Goal: Information Seeking & Learning: Learn about a topic

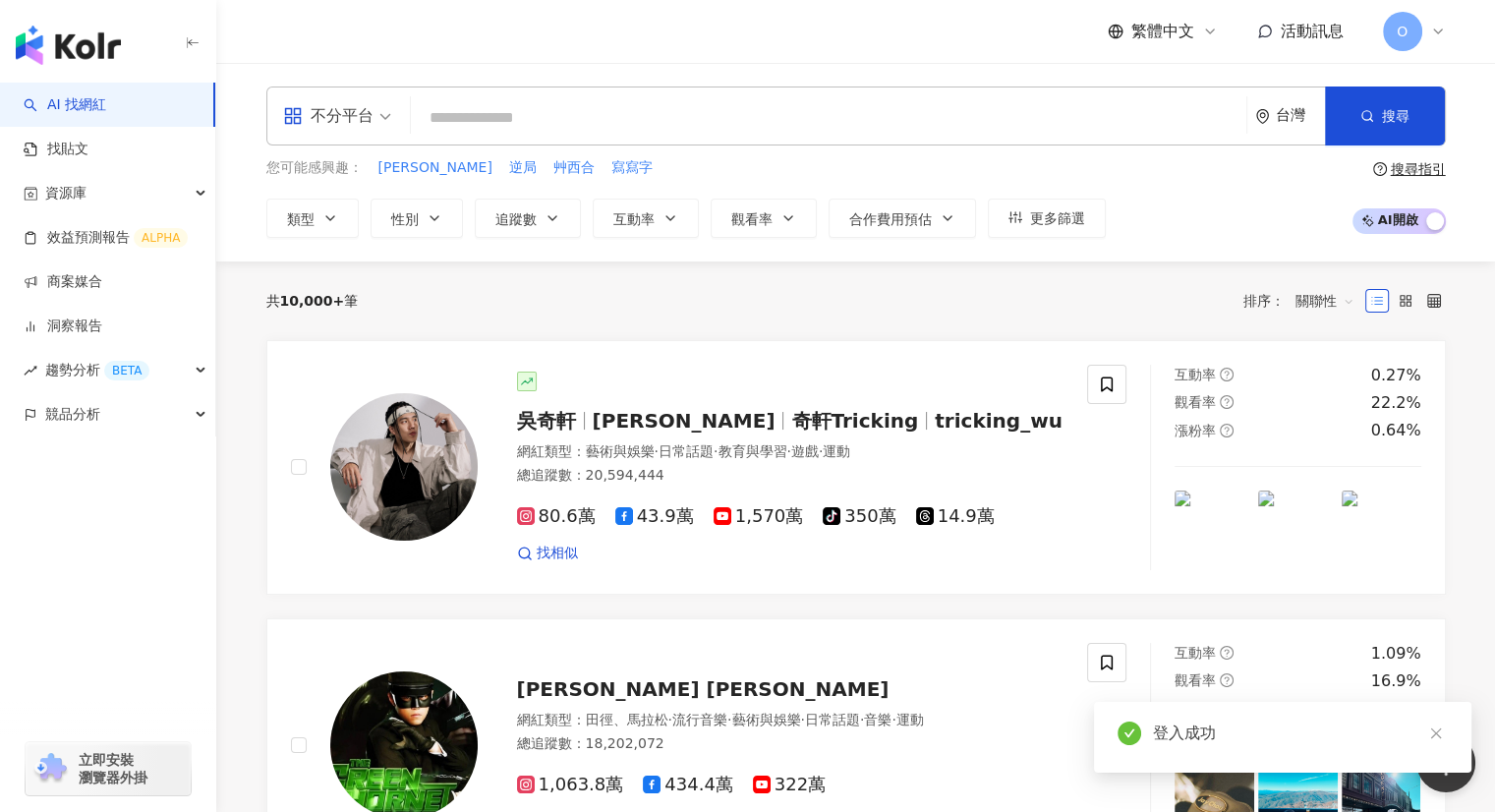
click at [523, 120] on input "search" at bounding box center [829, 118] width 820 height 38
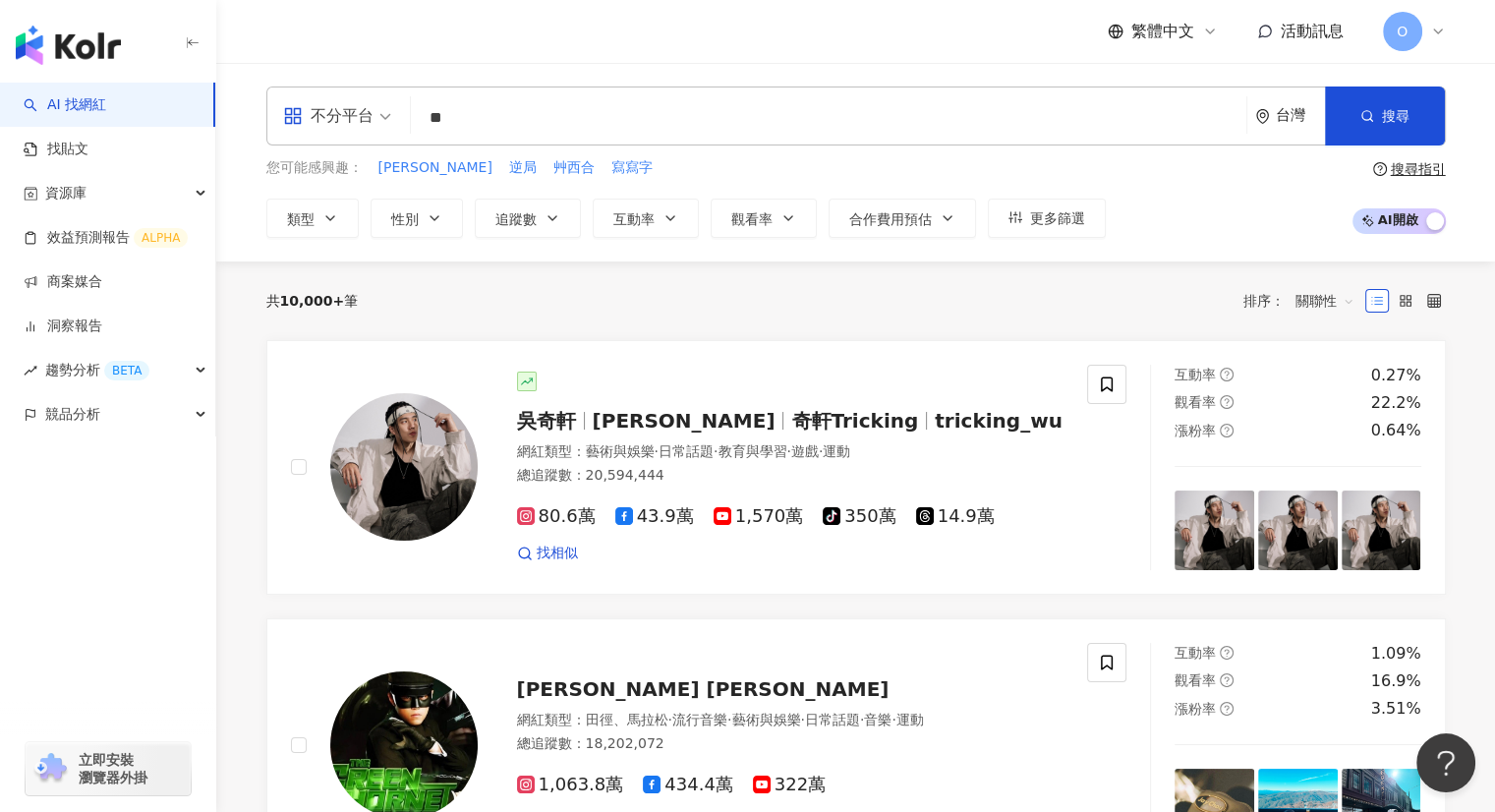
type input "*"
type input "***"
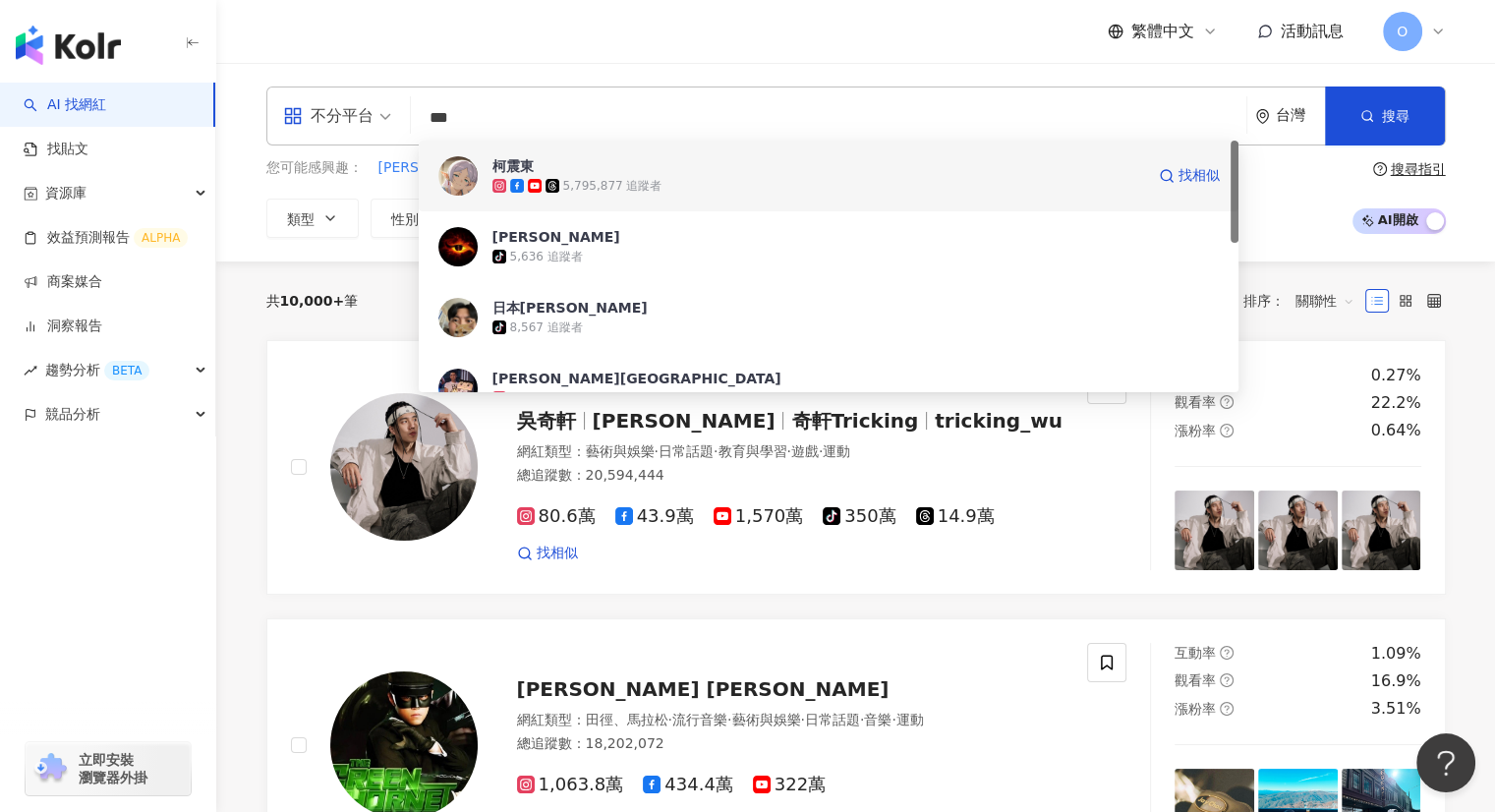
click at [624, 174] on span "柯震東" at bounding box center [818, 166] width 652 height 20
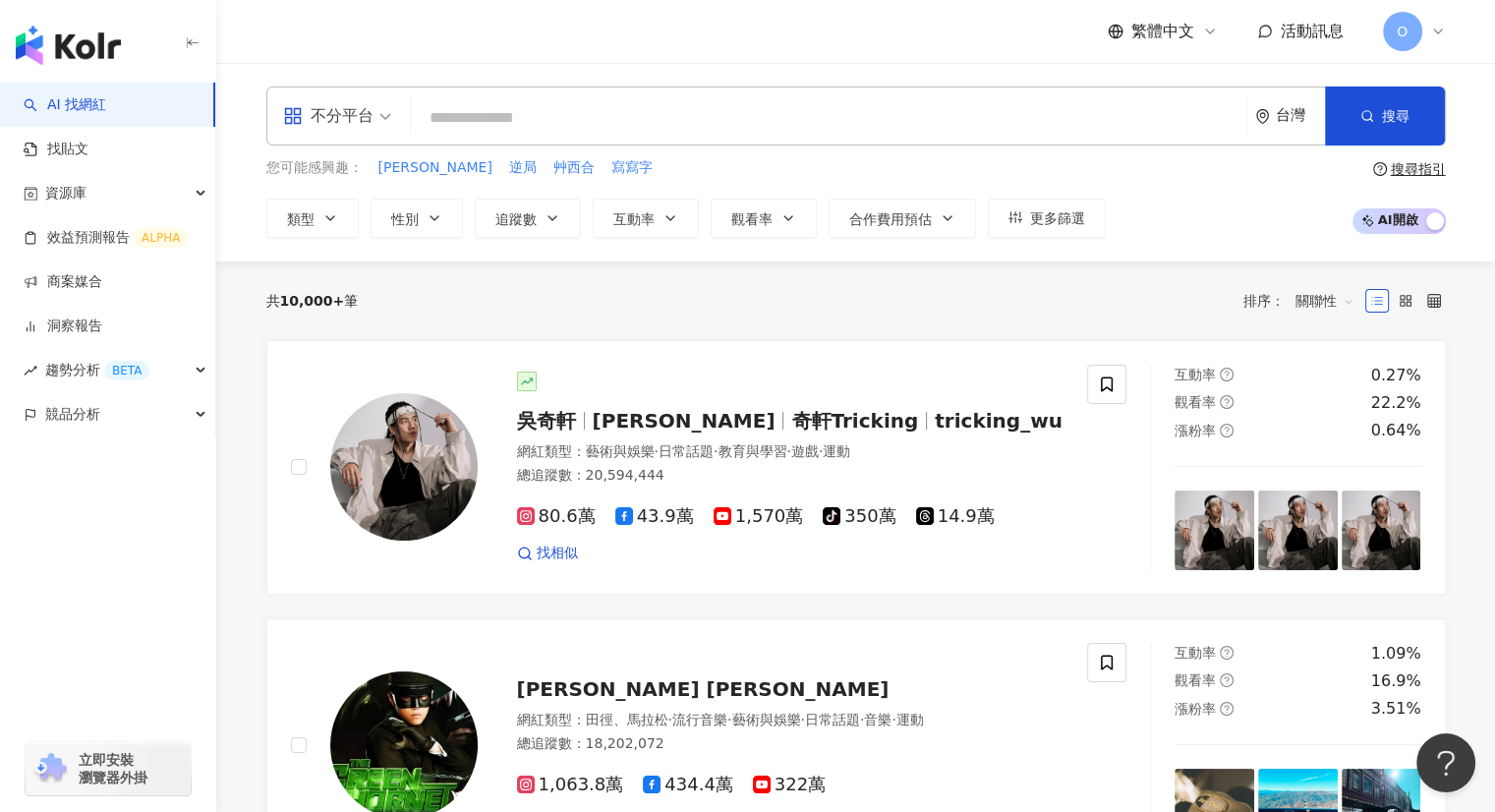
click at [692, 136] on input "search" at bounding box center [829, 118] width 820 height 38
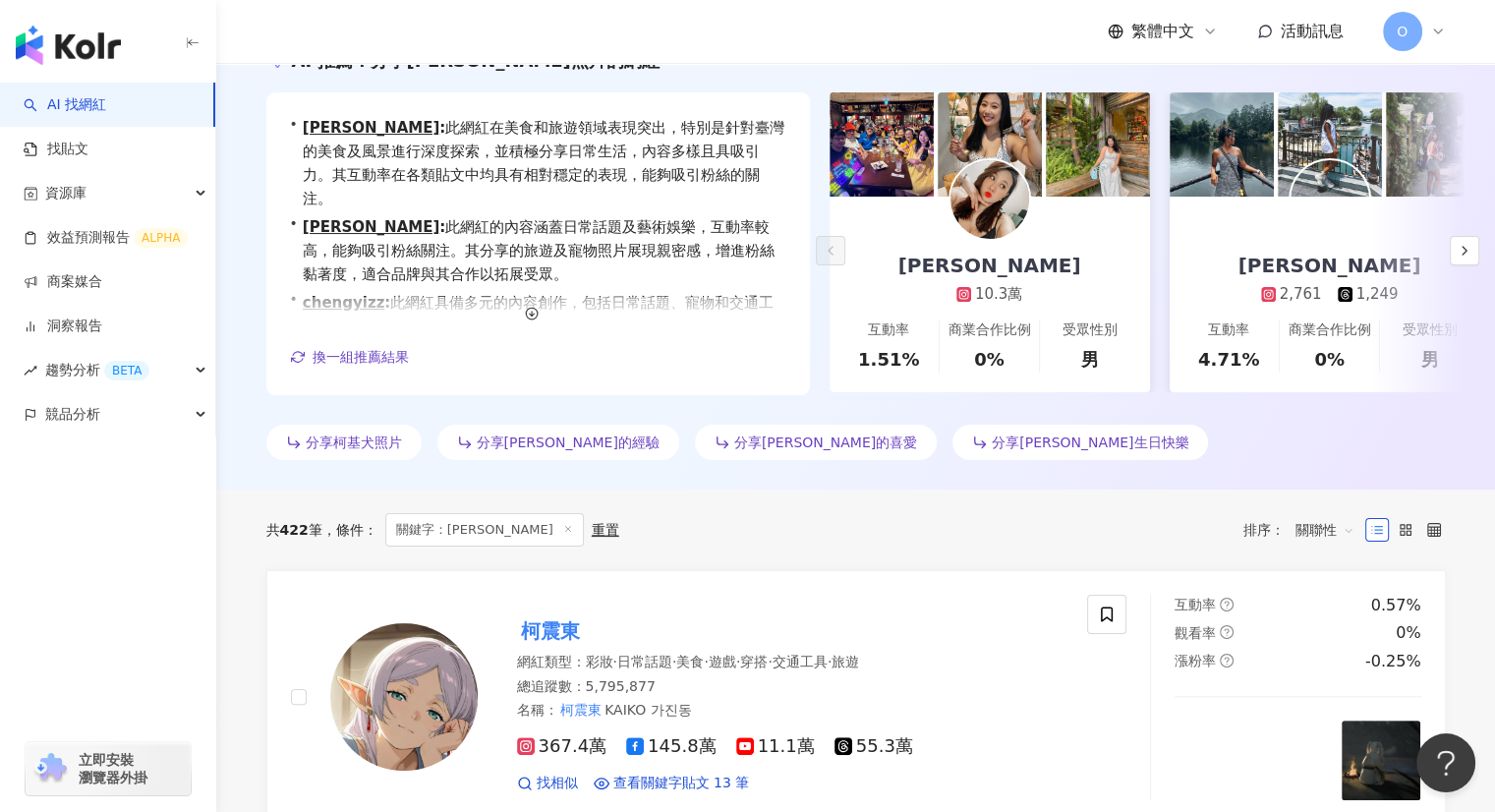
scroll to position [98, 0]
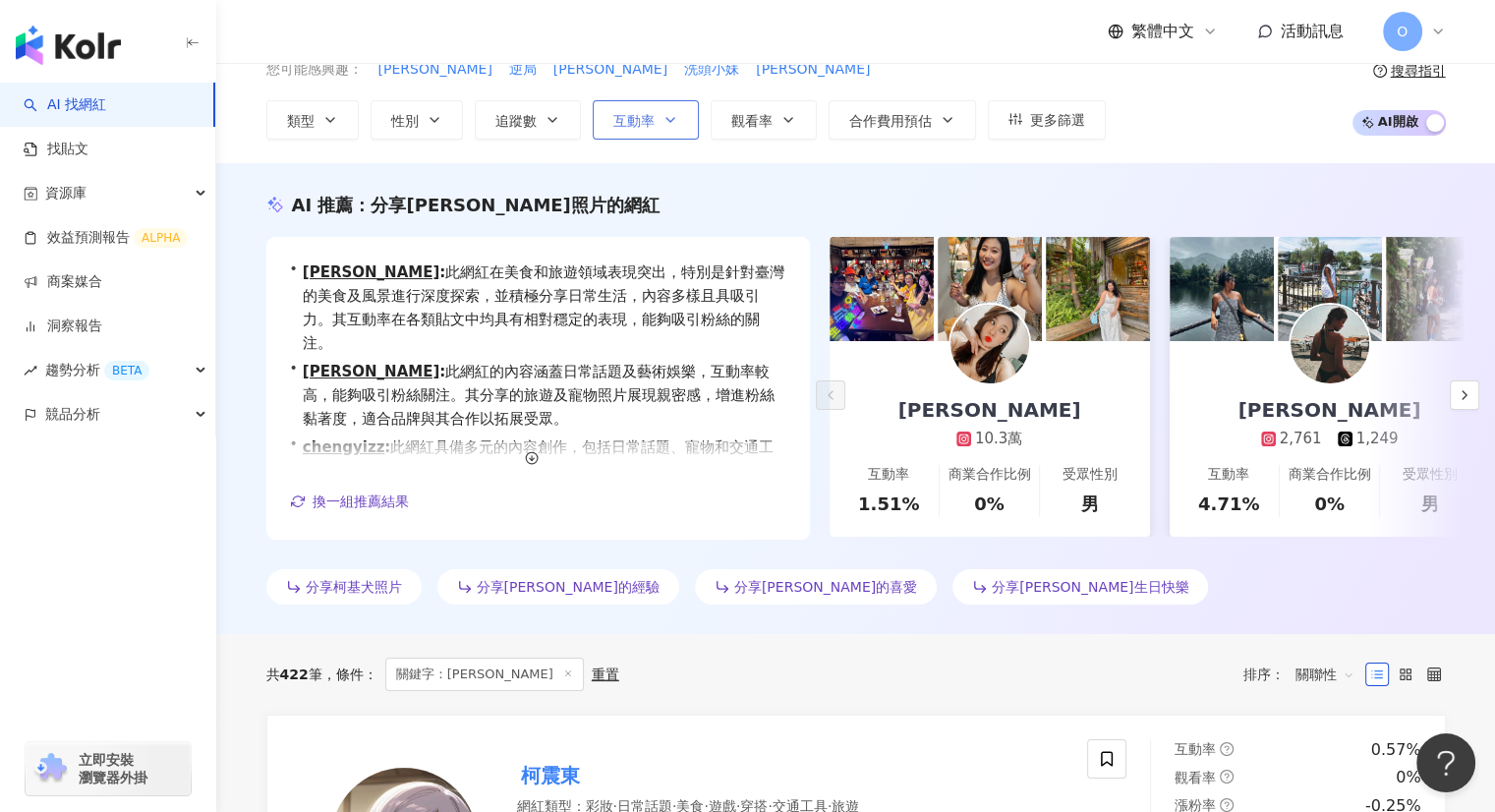
type input "***"
click at [654, 127] on button "互動率" at bounding box center [645, 120] width 106 height 40
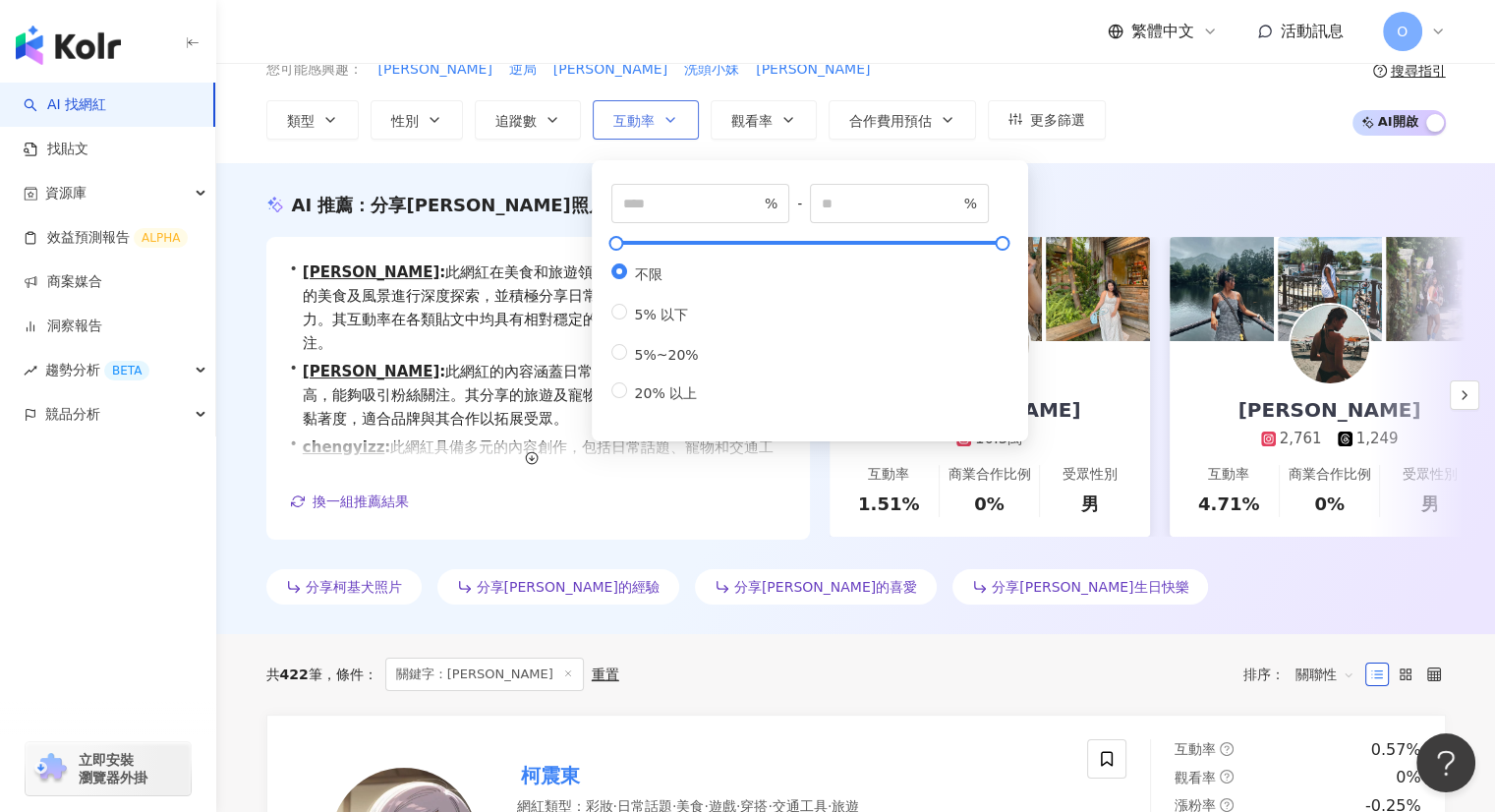
click at [654, 127] on button "互動率" at bounding box center [645, 120] width 106 height 40
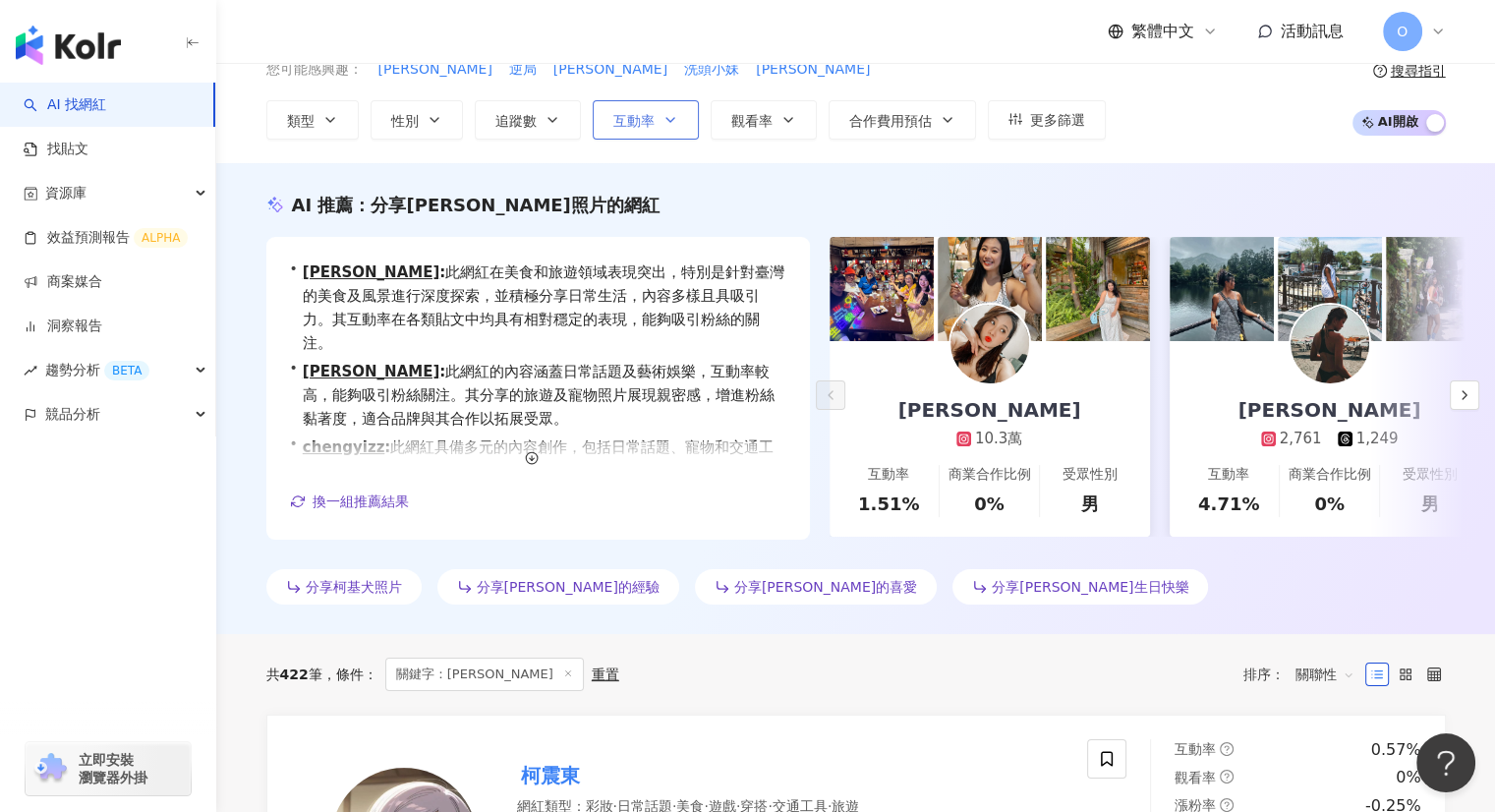
scroll to position [0, 0]
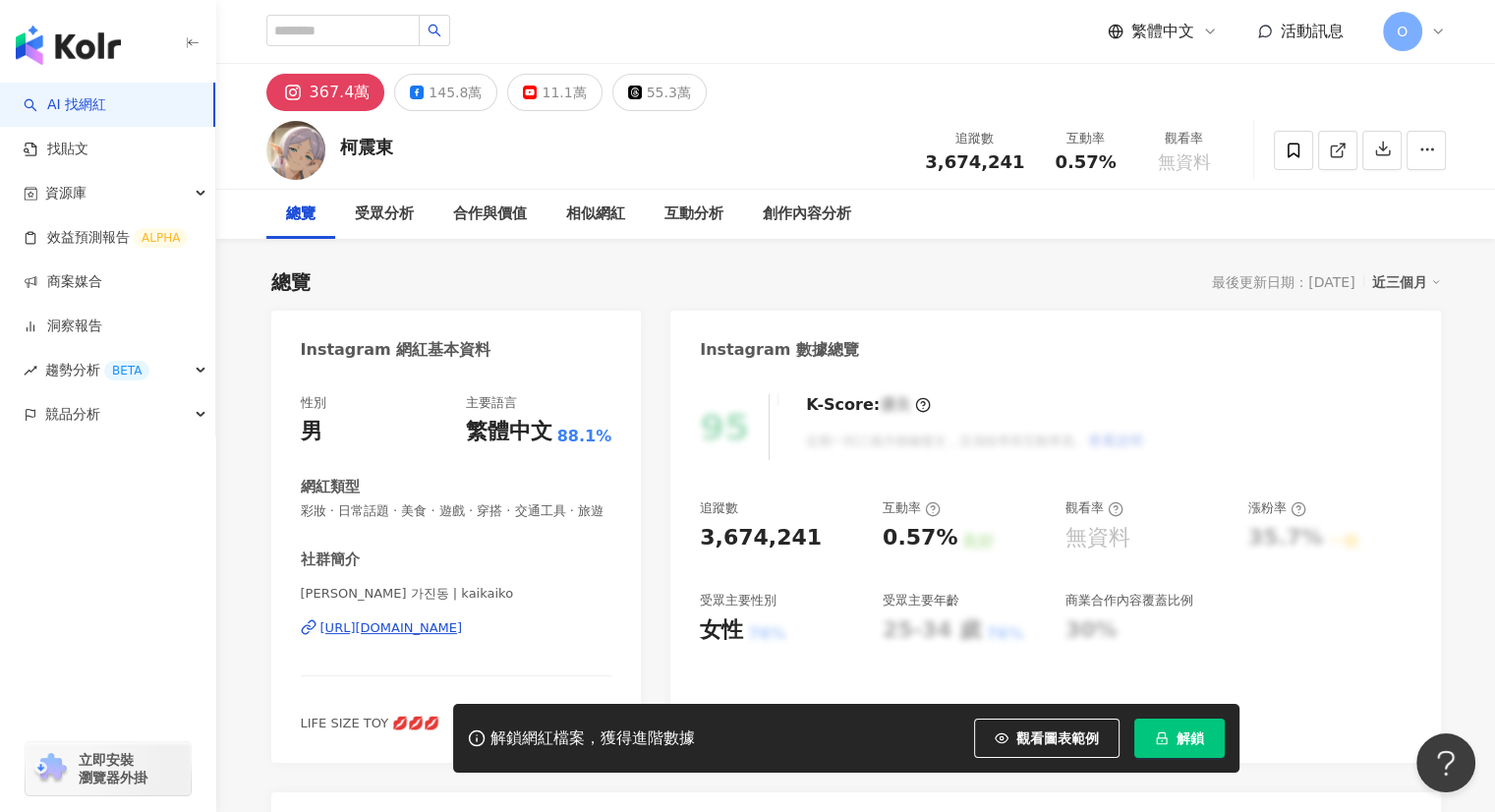
click at [1430, 39] on icon at bounding box center [1438, 32] width 16 height 16
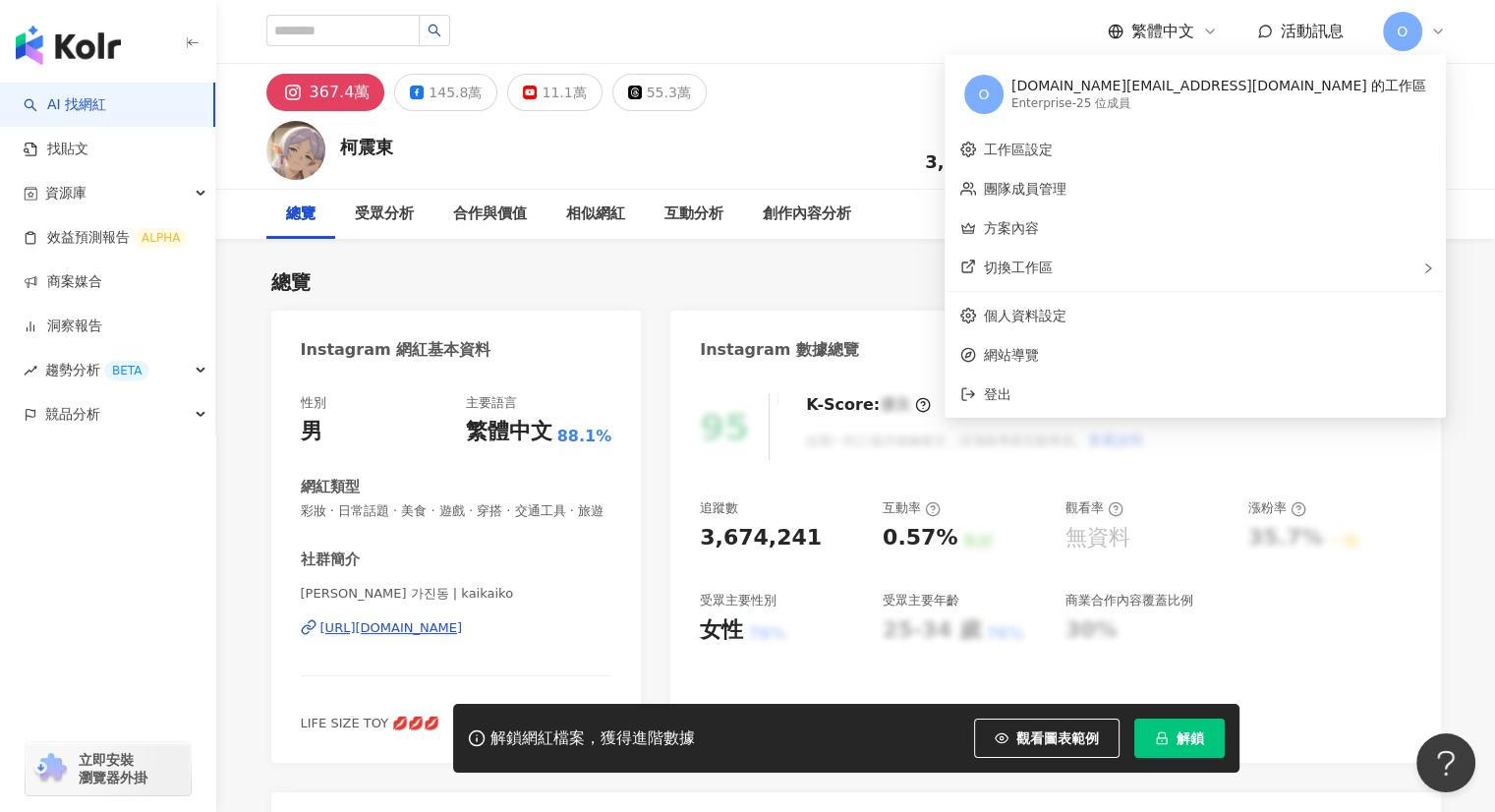
click at [1433, 36] on icon at bounding box center [1438, 32] width 16 height 16
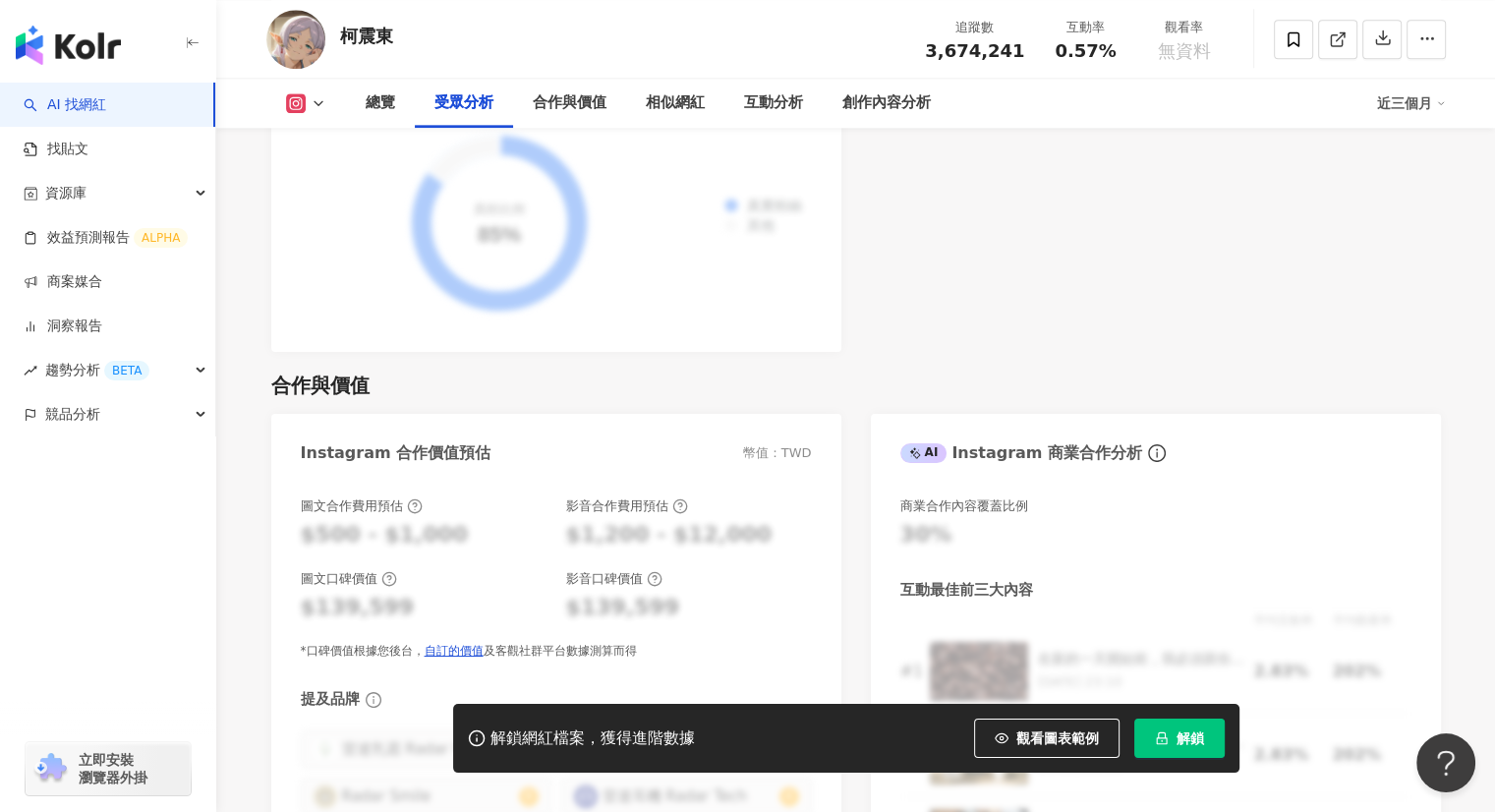
scroll to position [2261, 0]
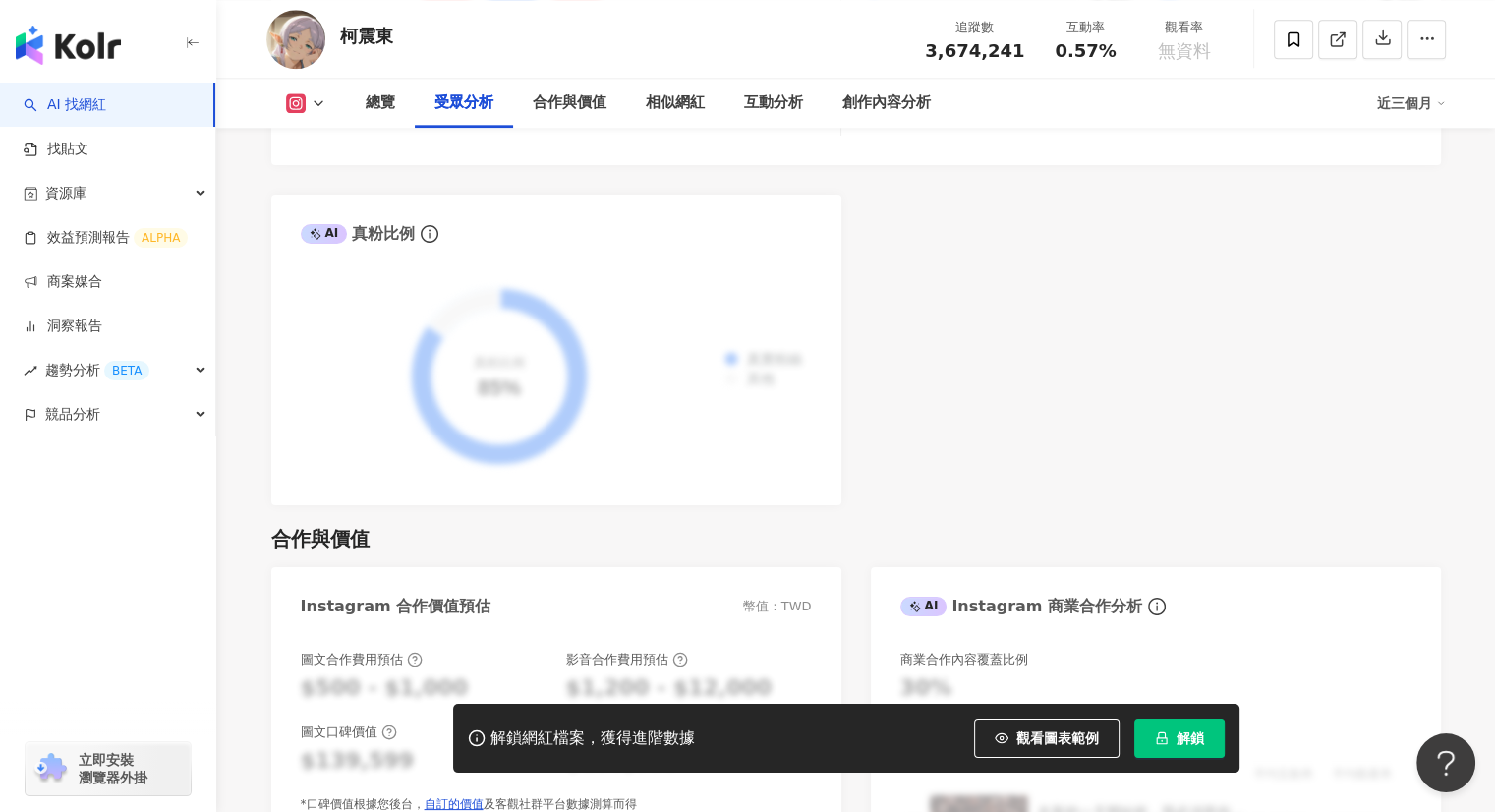
click at [1421, 103] on div "近三個月" at bounding box center [1412, 103] width 68 height 32
click at [1422, 103] on div "近三個月" at bounding box center [1412, 103] width 68 height 32
click at [369, 102] on div "總覽" at bounding box center [380, 103] width 30 height 24
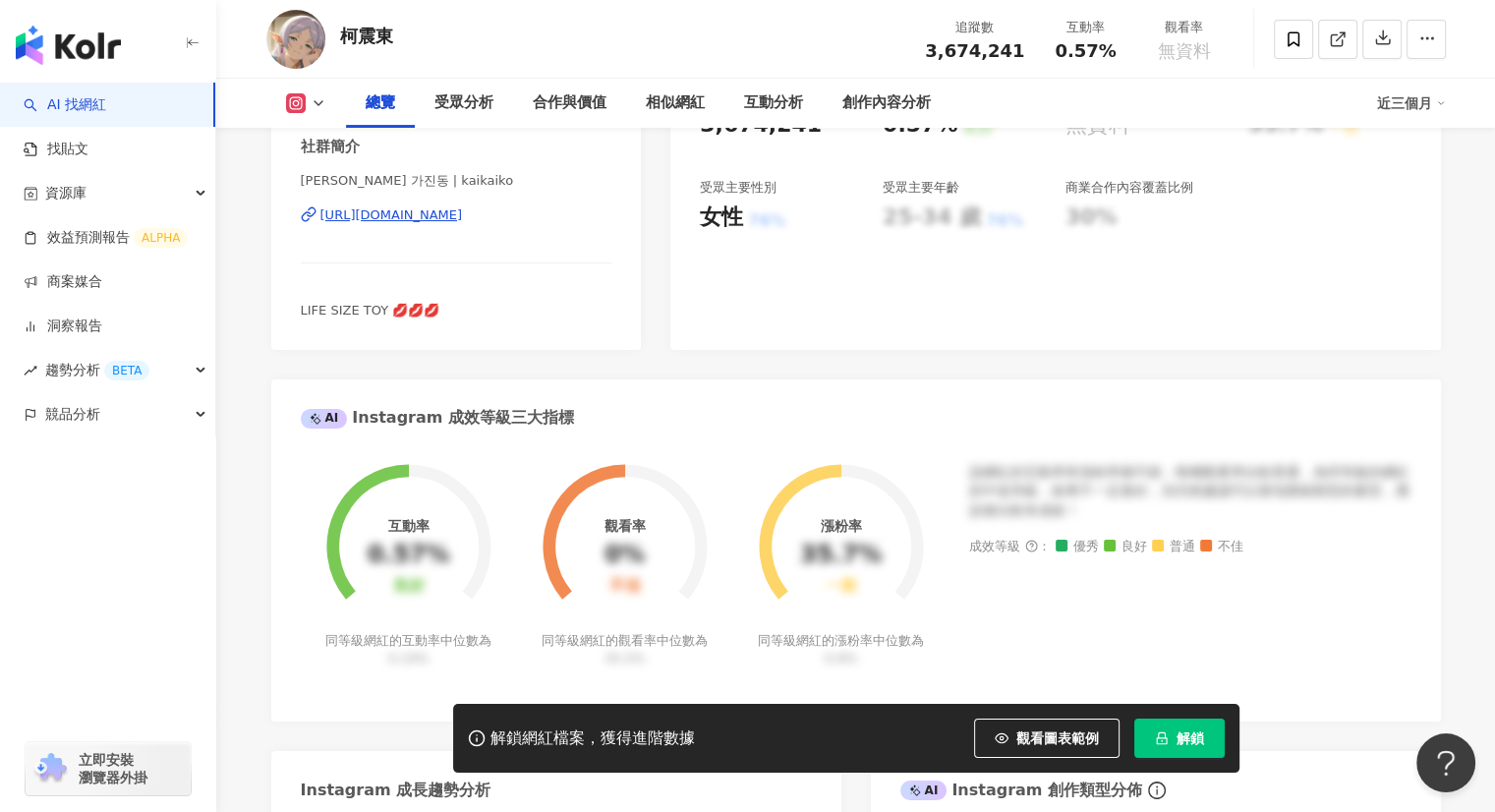
scroll to position [612, 0]
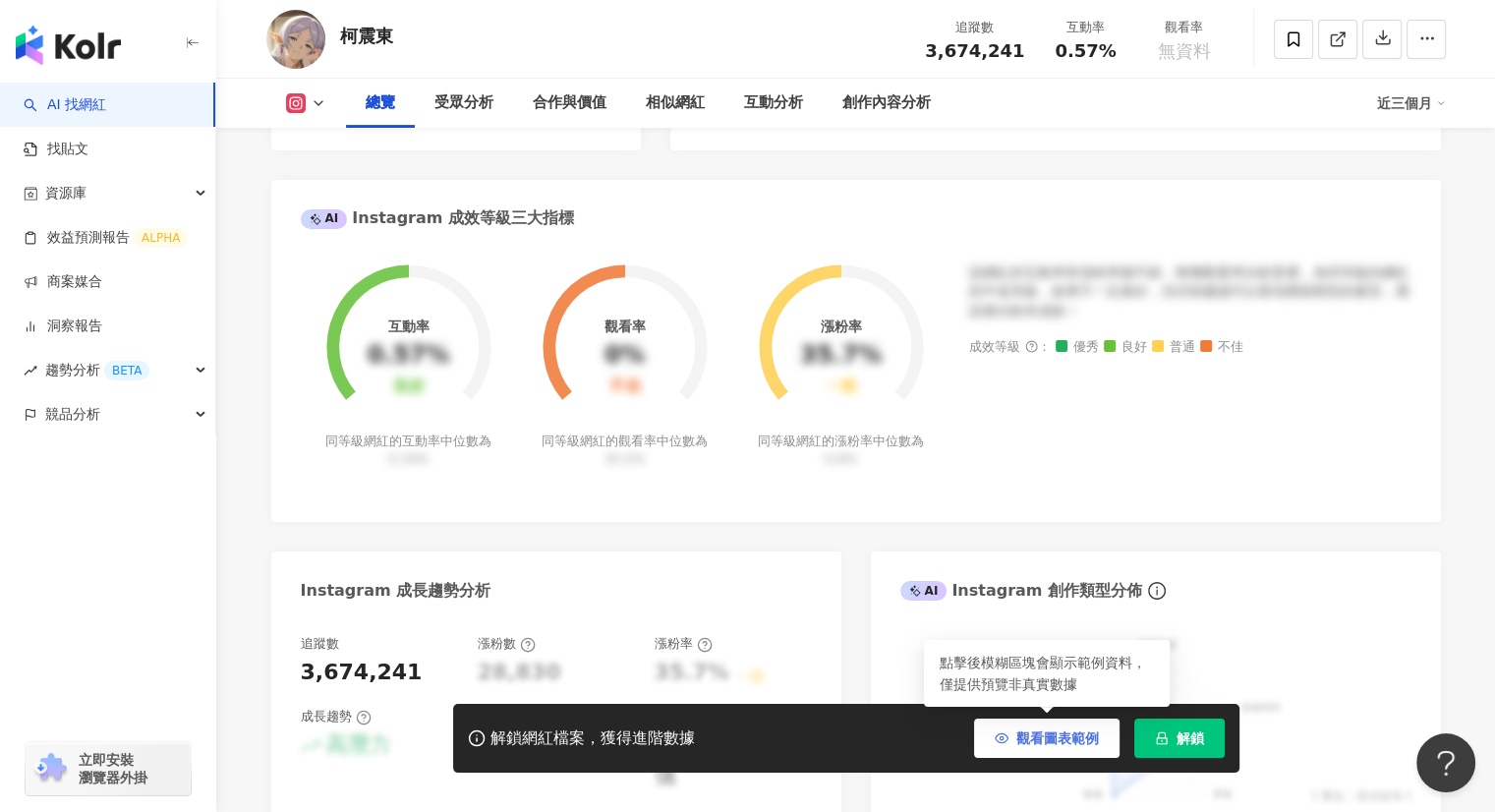
click at [1050, 738] on span "觀看圖表範例" at bounding box center [1057, 739] width 82 height 16
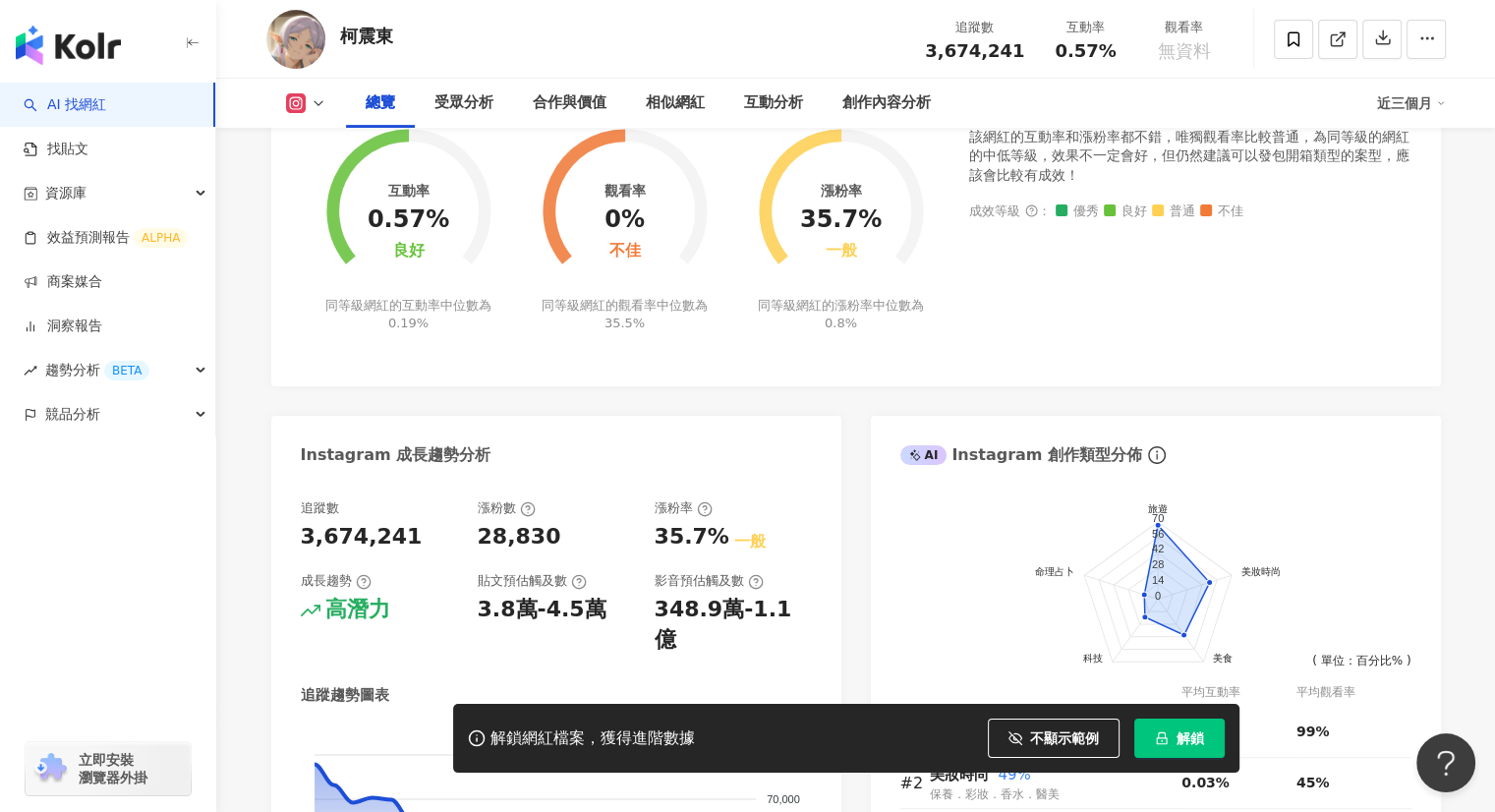
scroll to position [688, 0]
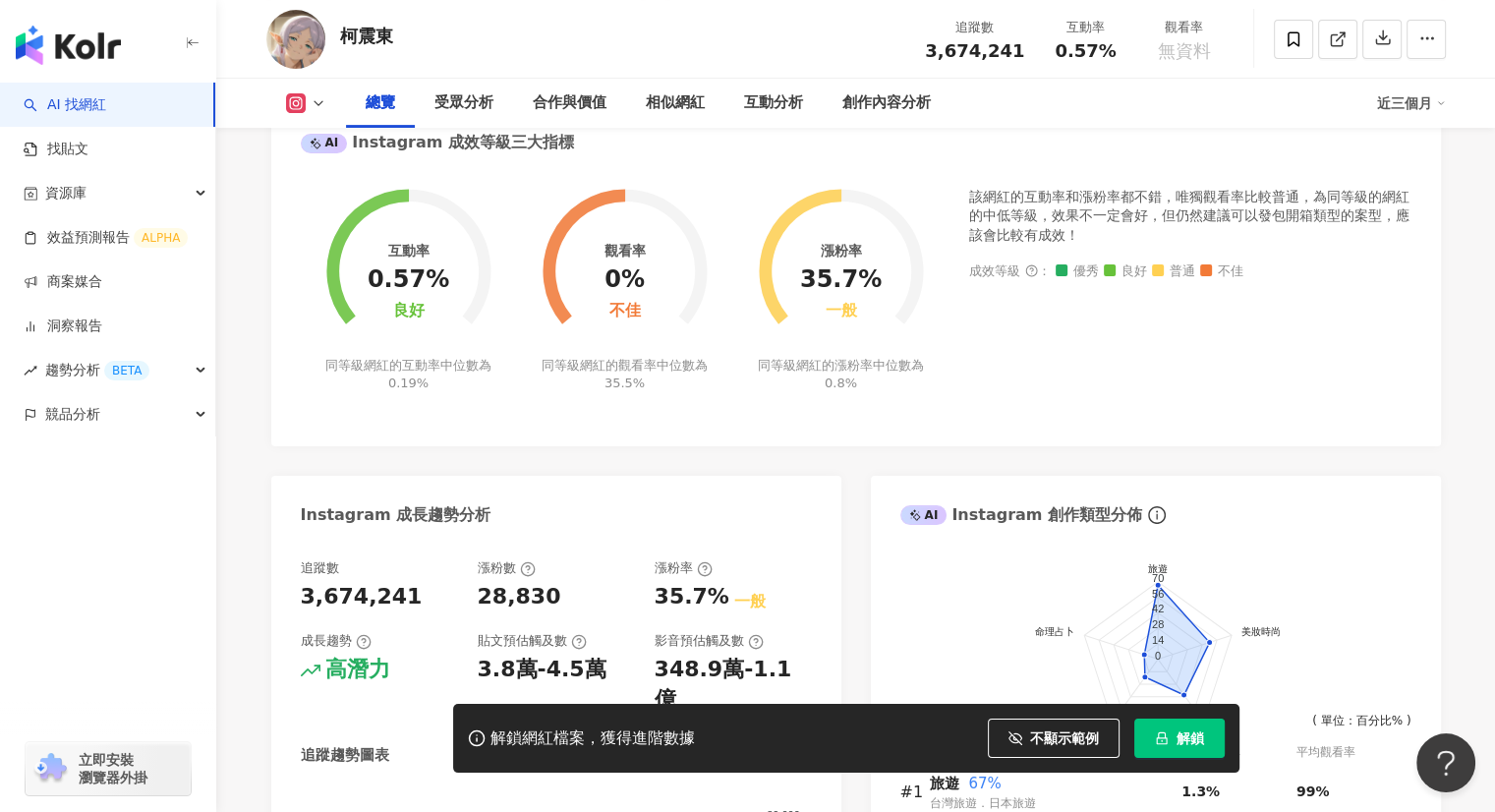
click at [316, 105] on icon at bounding box center [319, 103] width 16 height 16
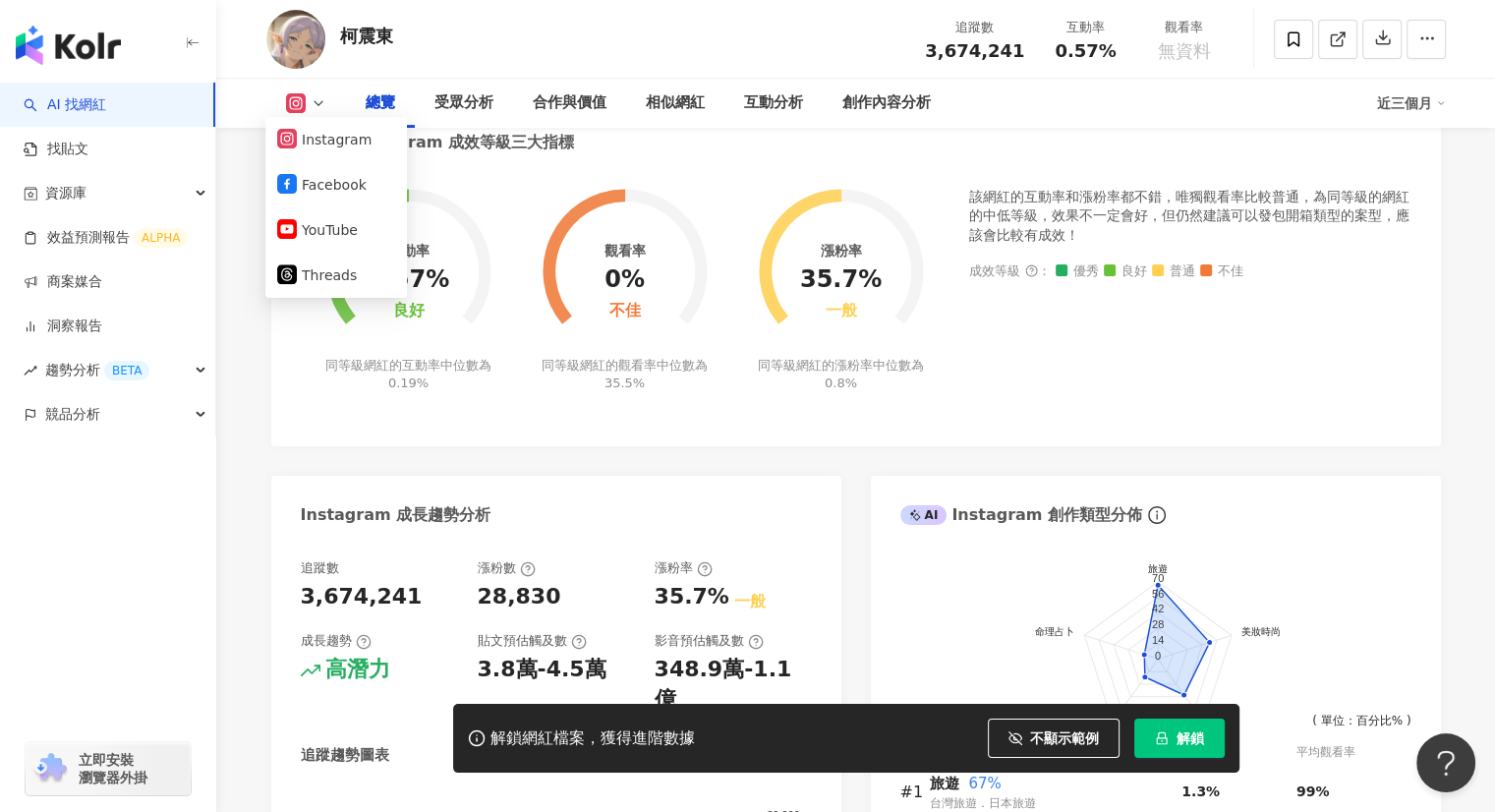
click at [316, 105] on icon at bounding box center [319, 103] width 16 height 16
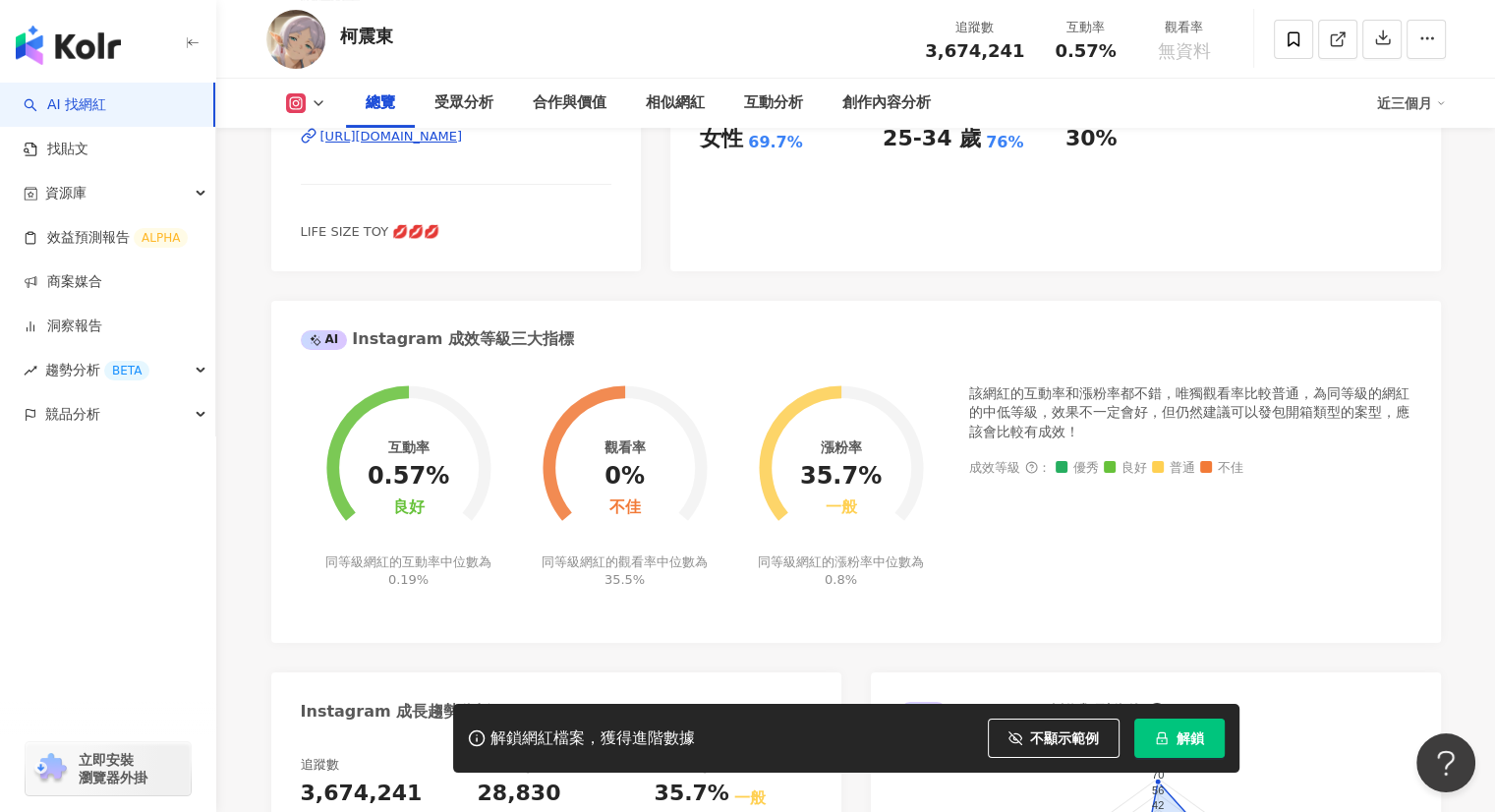
scroll to position [0, 0]
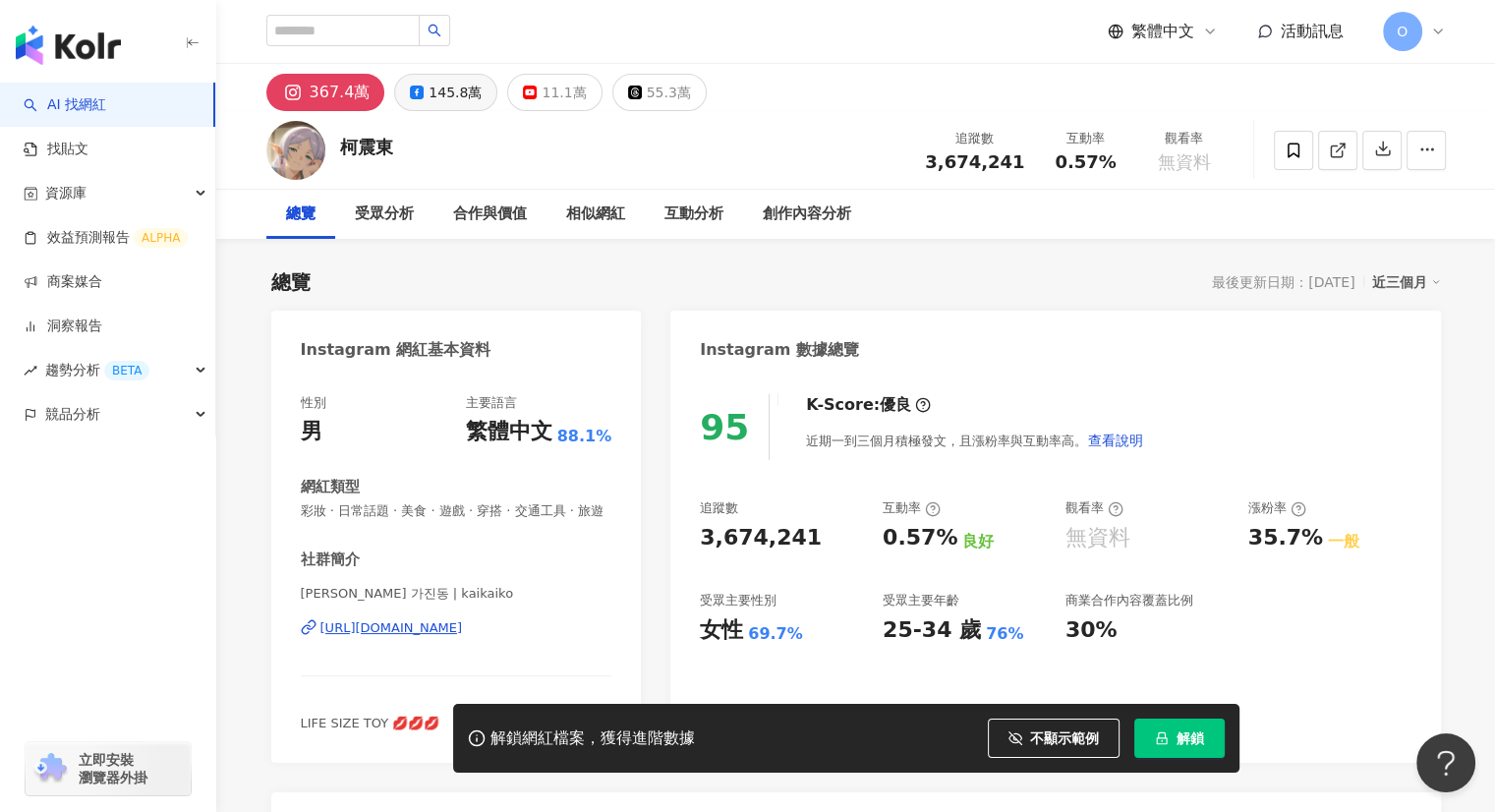
click at [437, 99] on div "145.8萬" at bounding box center [455, 92] width 53 height 28
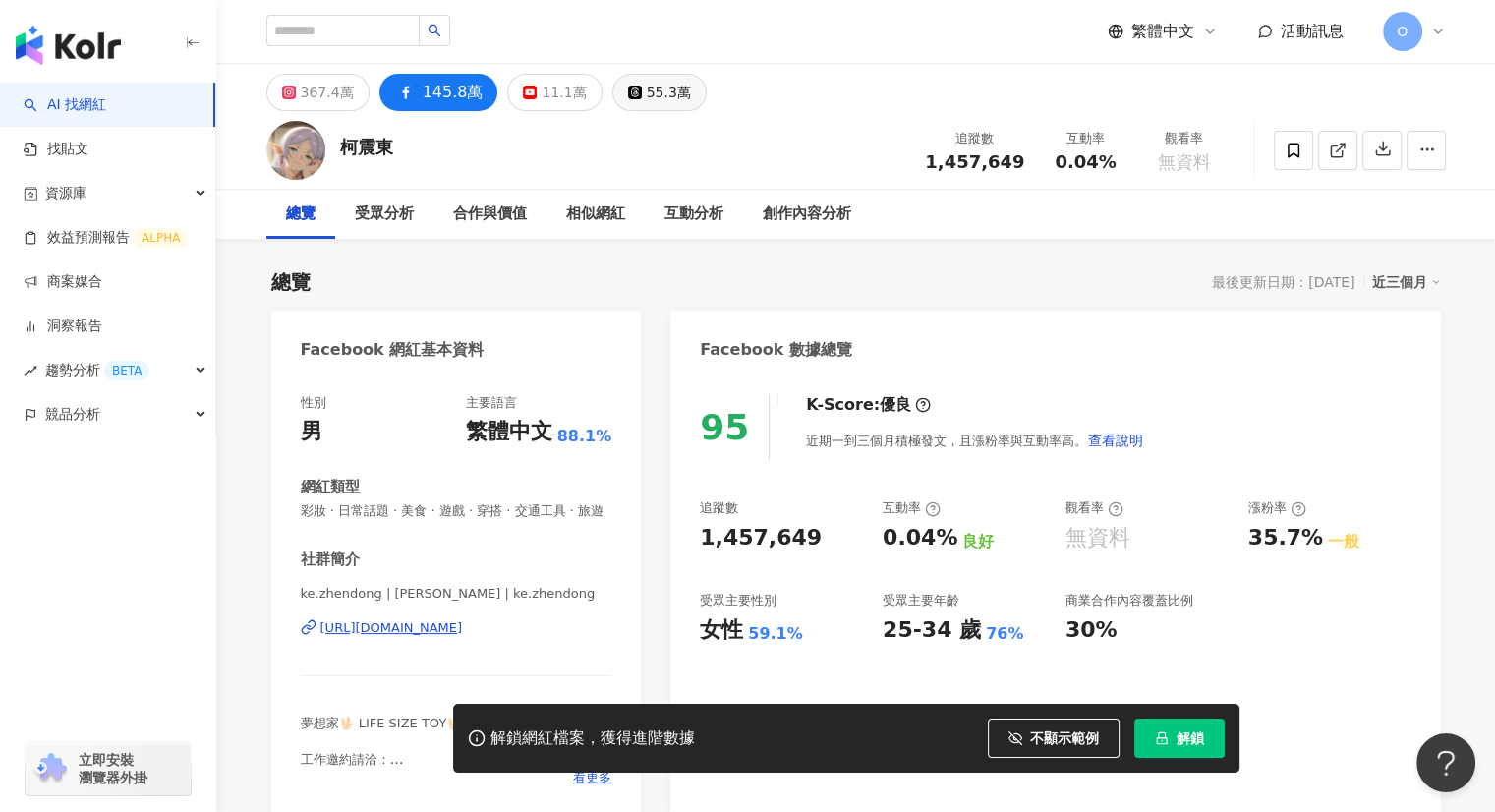
click at [647, 95] on div "55.3萬" at bounding box center [669, 92] width 45 height 28
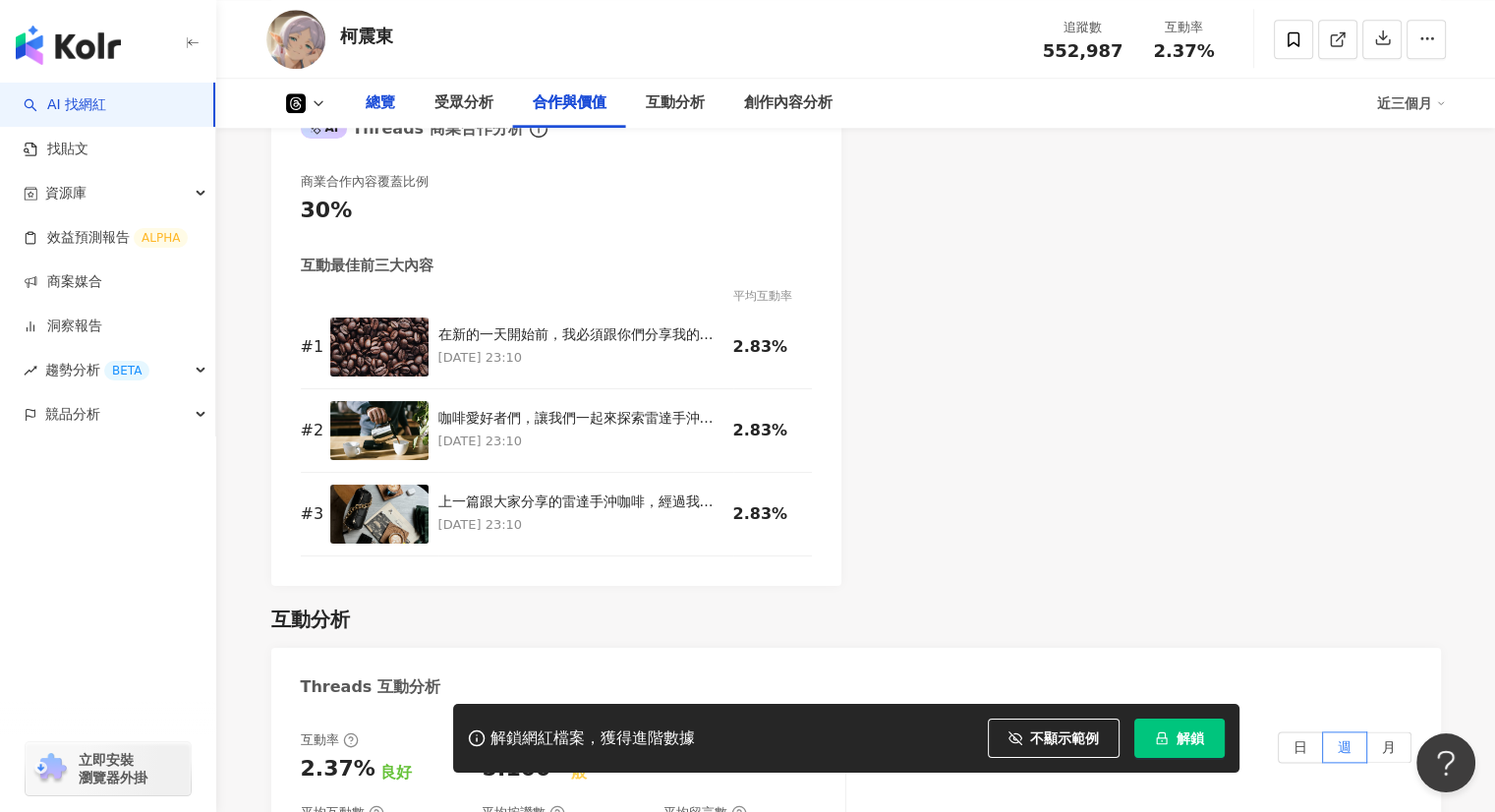
scroll to position [2065, 0]
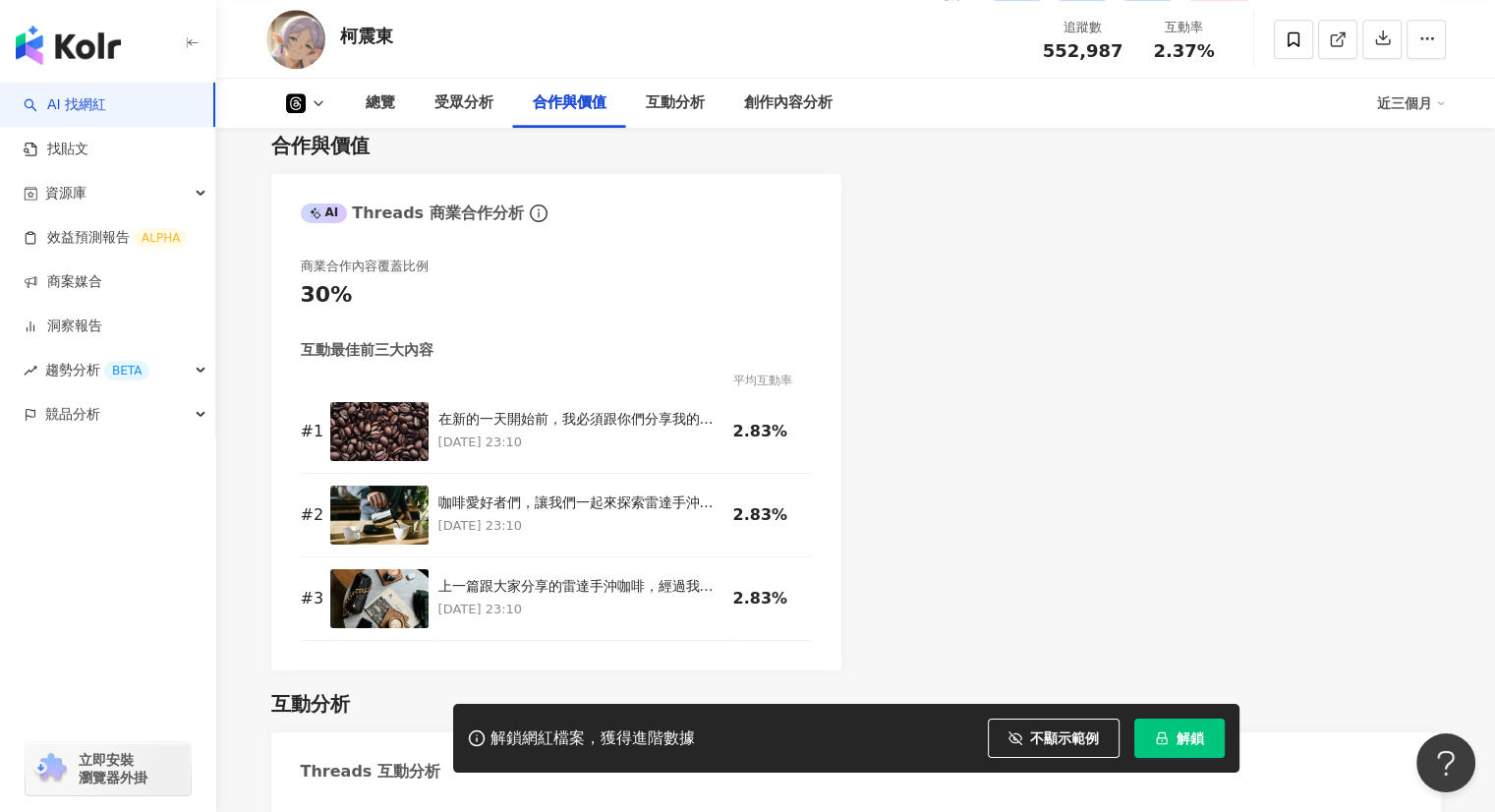
click at [321, 104] on icon at bounding box center [319, 103] width 16 height 16
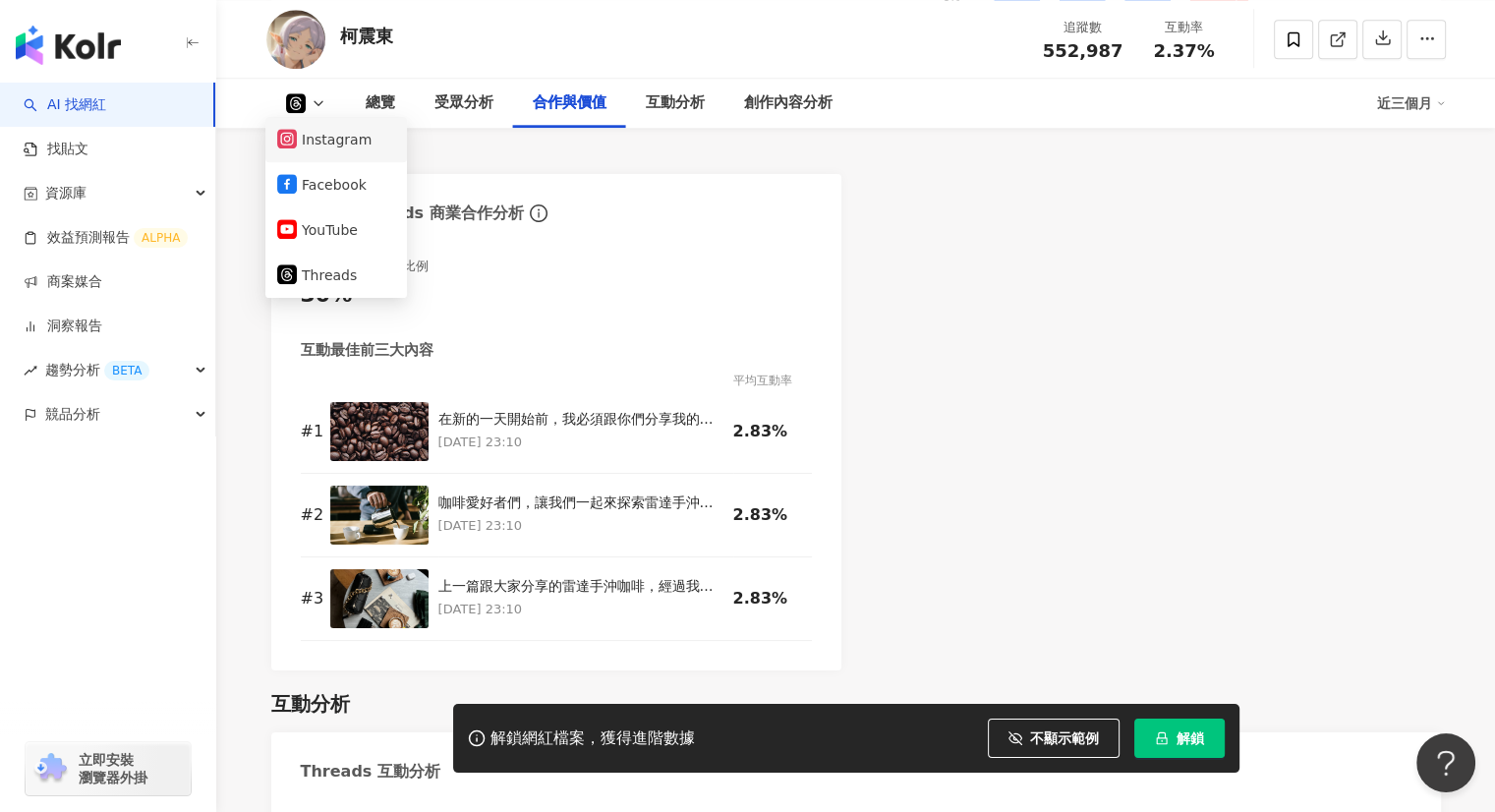
click at [325, 142] on button "Instagram" at bounding box center [336, 140] width 118 height 28
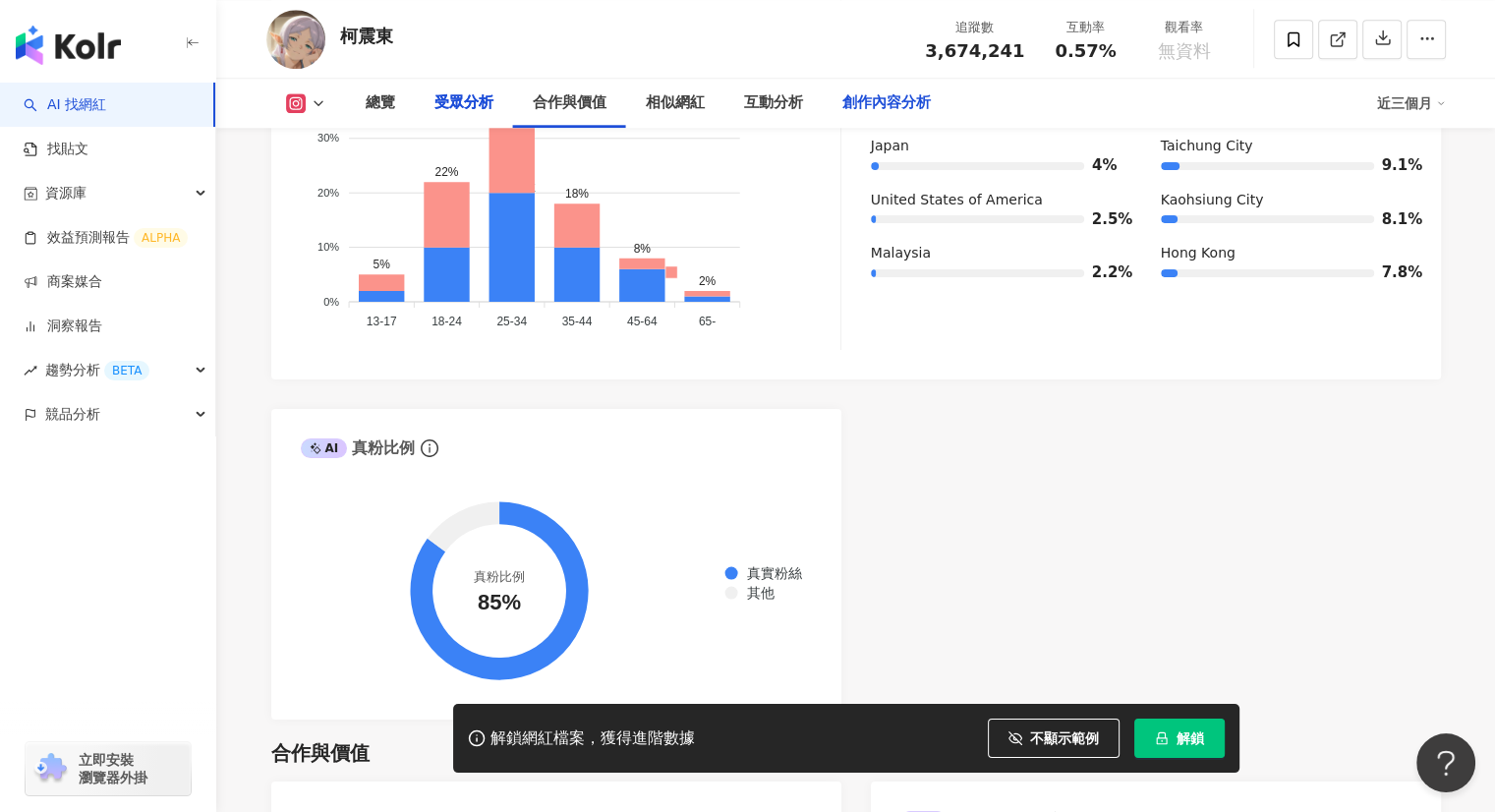
click at [889, 96] on div "創作內容分析" at bounding box center [886, 103] width 88 height 24
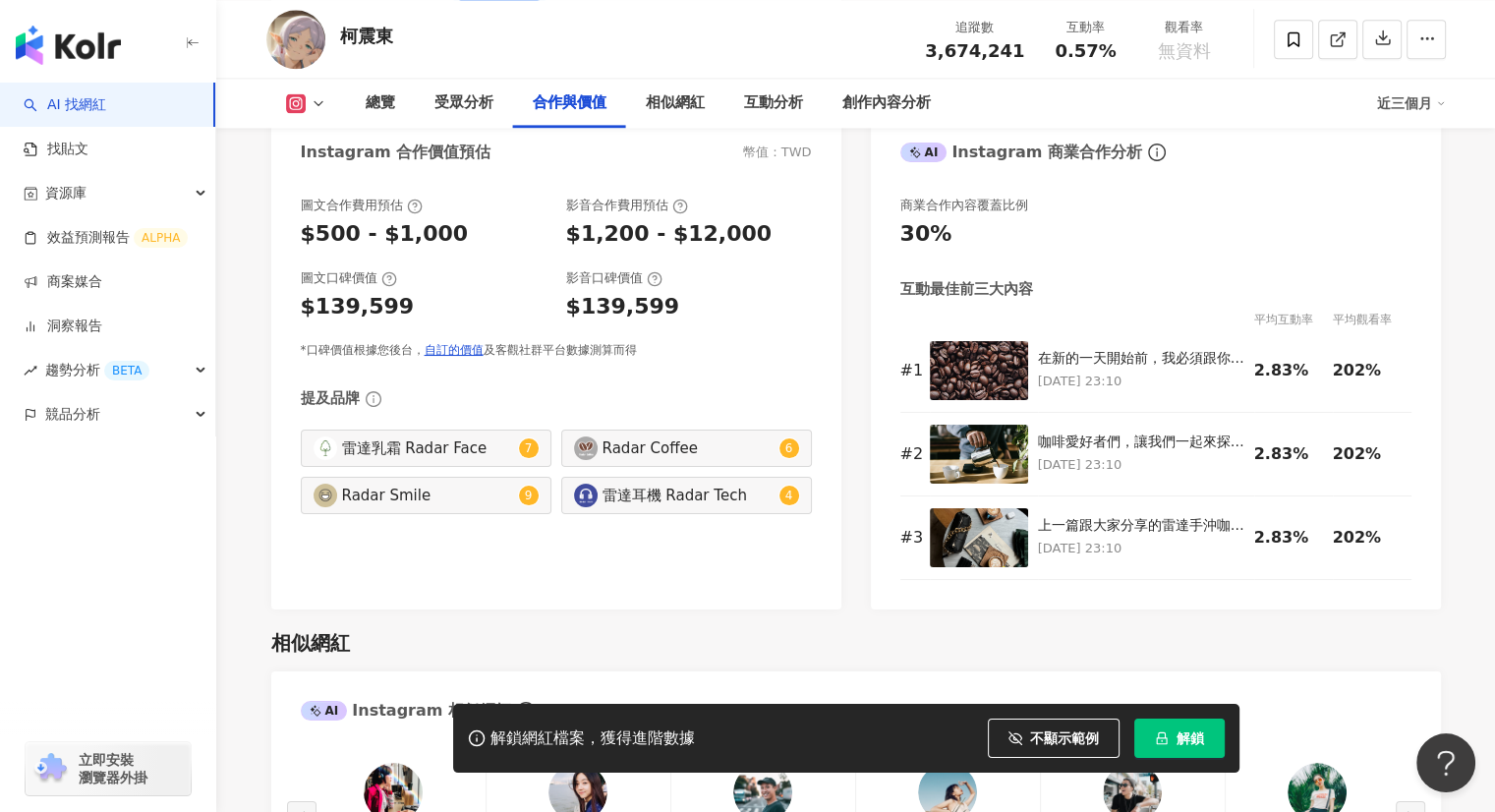
scroll to position [2690, 0]
